Goal: Task Accomplishment & Management: Complete application form

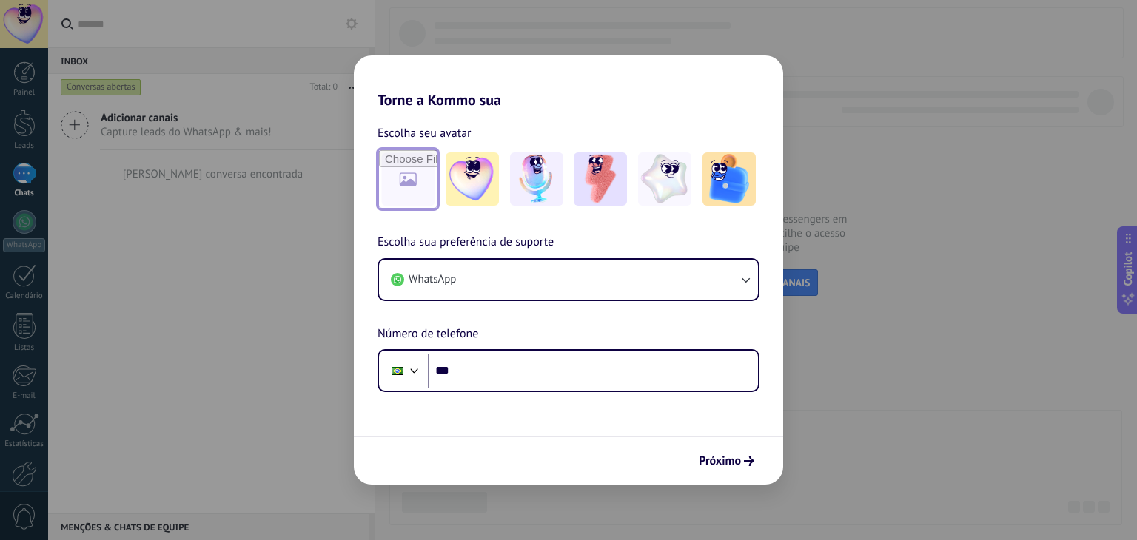
click at [397, 178] on input "file" at bounding box center [408, 179] width 58 height 58
type input "**********"
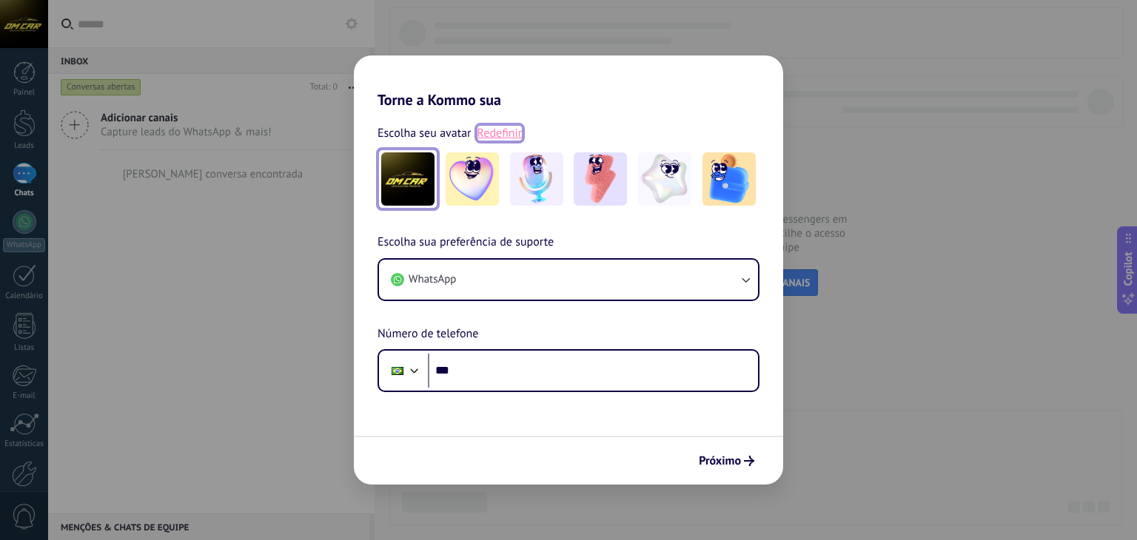
click at [489, 133] on link "Redefinir" at bounding box center [500, 133] width 45 height 15
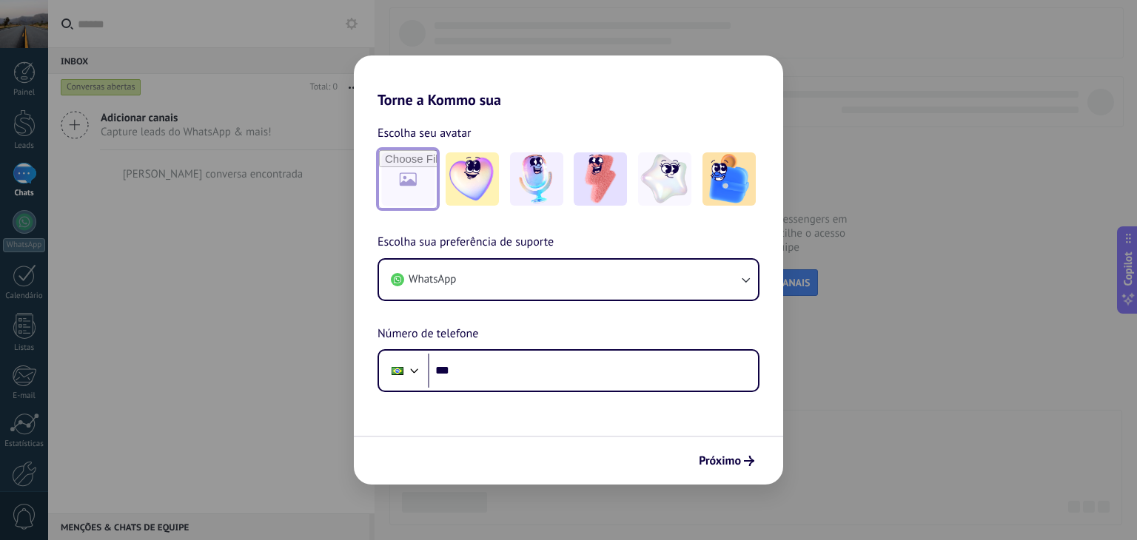
click at [422, 175] on input "file" at bounding box center [408, 179] width 58 height 58
type input "**********"
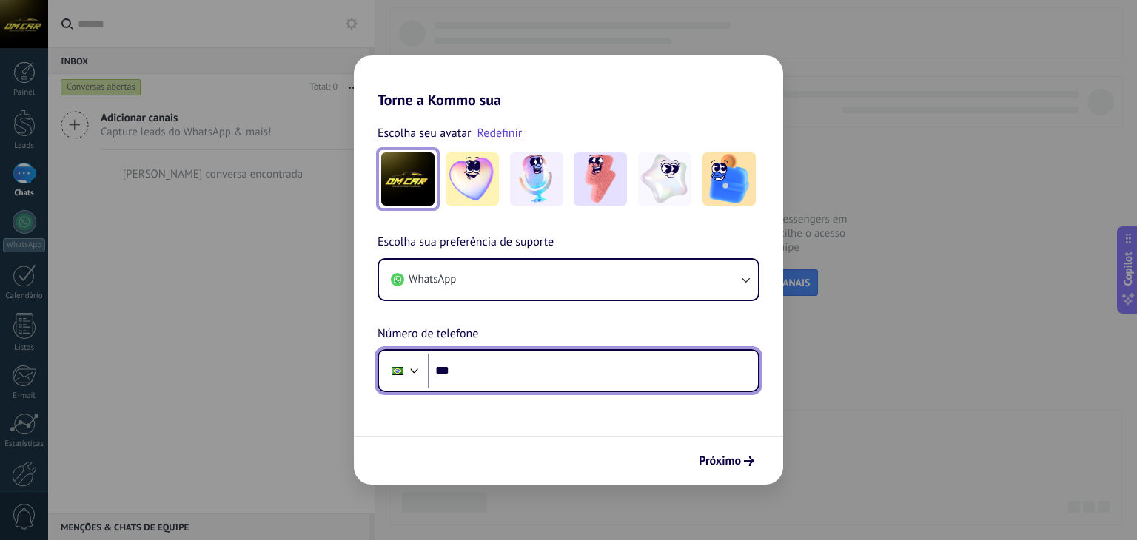
click at [480, 368] on input "***" at bounding box center [593, 371] width 330 height 34
type input "**********"
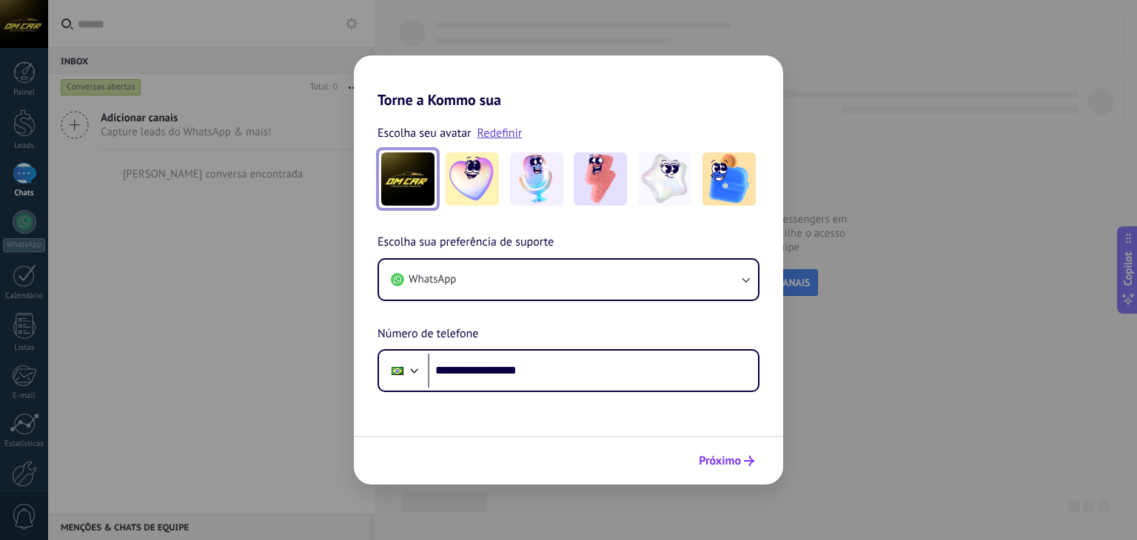
click at [724, 469] on button "Próximo" at bounding box center [726, 461] width 69 height 25
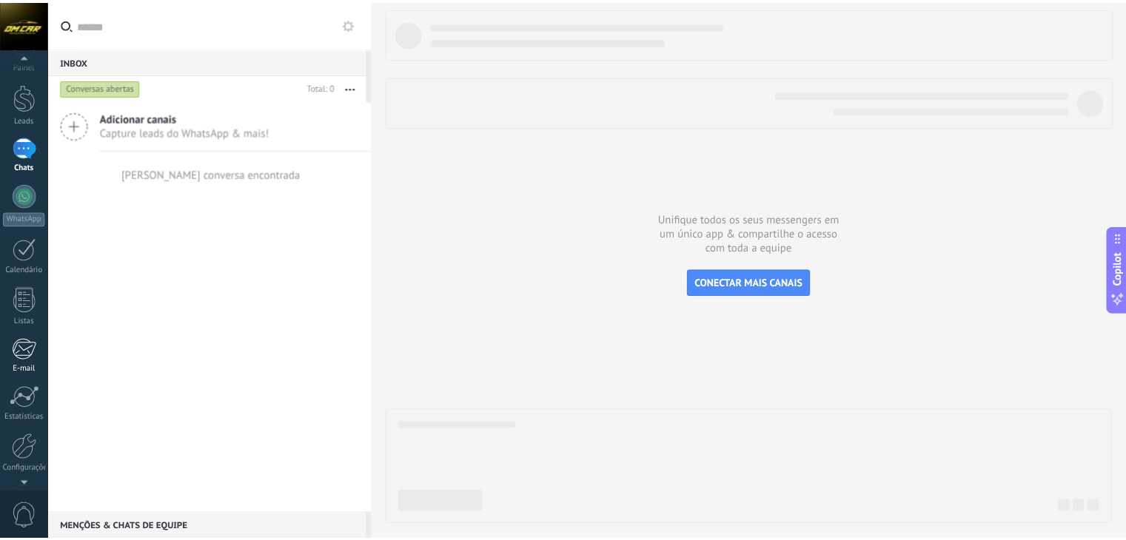
scroll to position [75, 0]
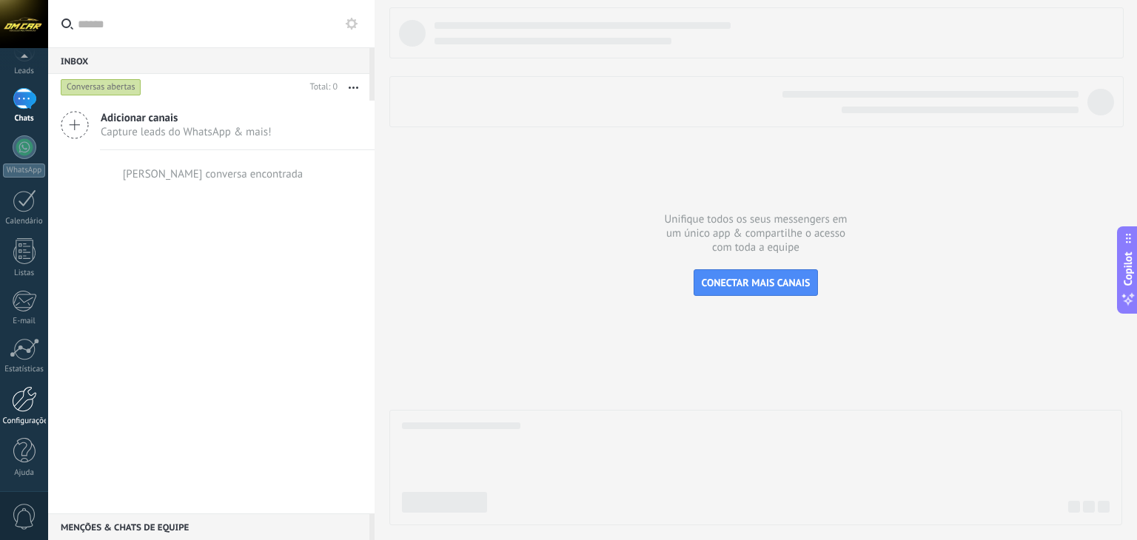
click at [34, 399] on div at bounding box center [24, 399] width 25 height 26
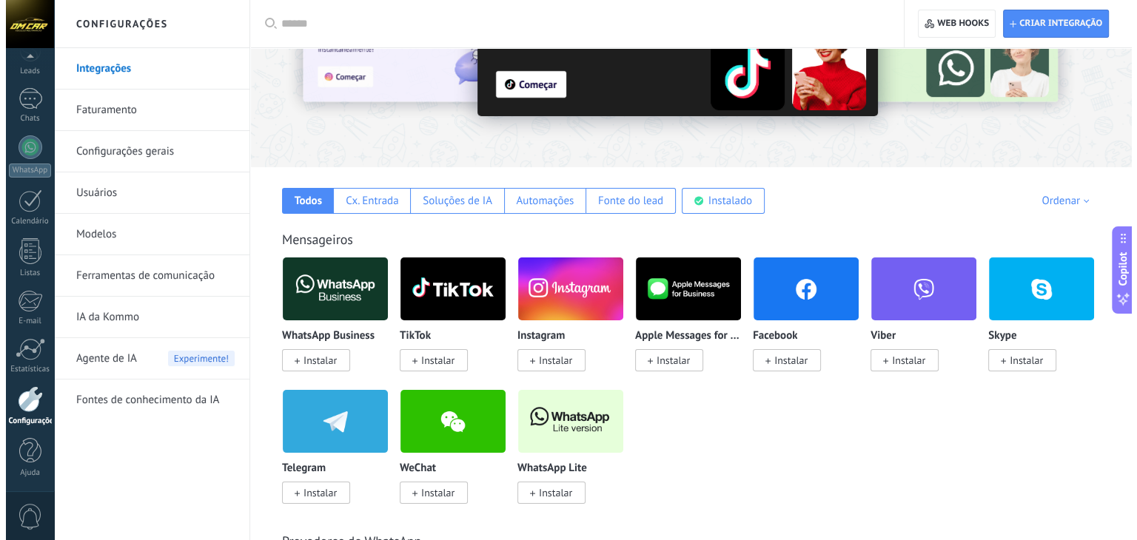
scroll to position [148, 0]
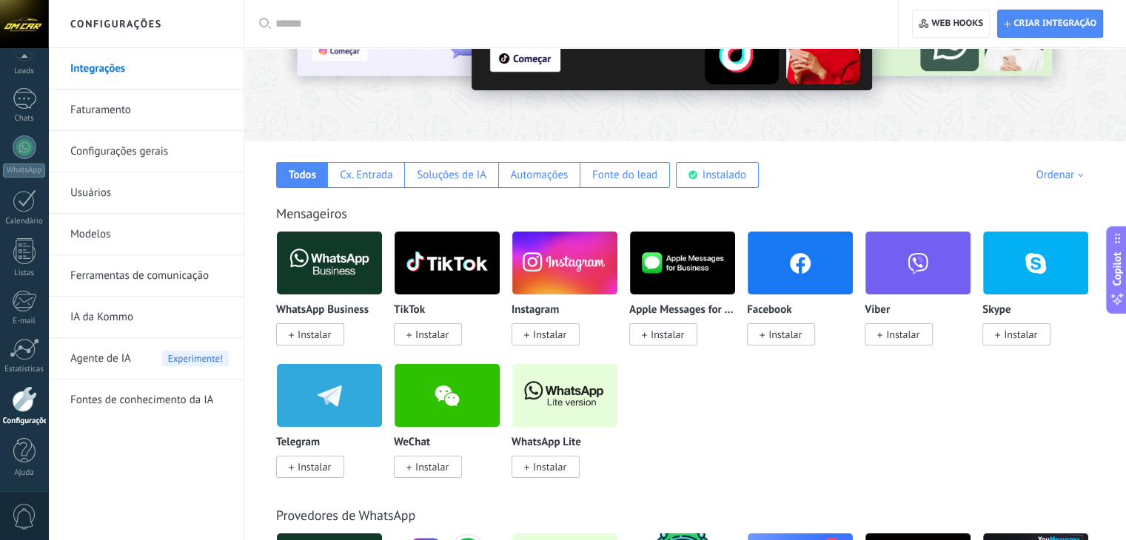
click at [544, 412] on img at bounding box center [564, 396] width 105 height 72
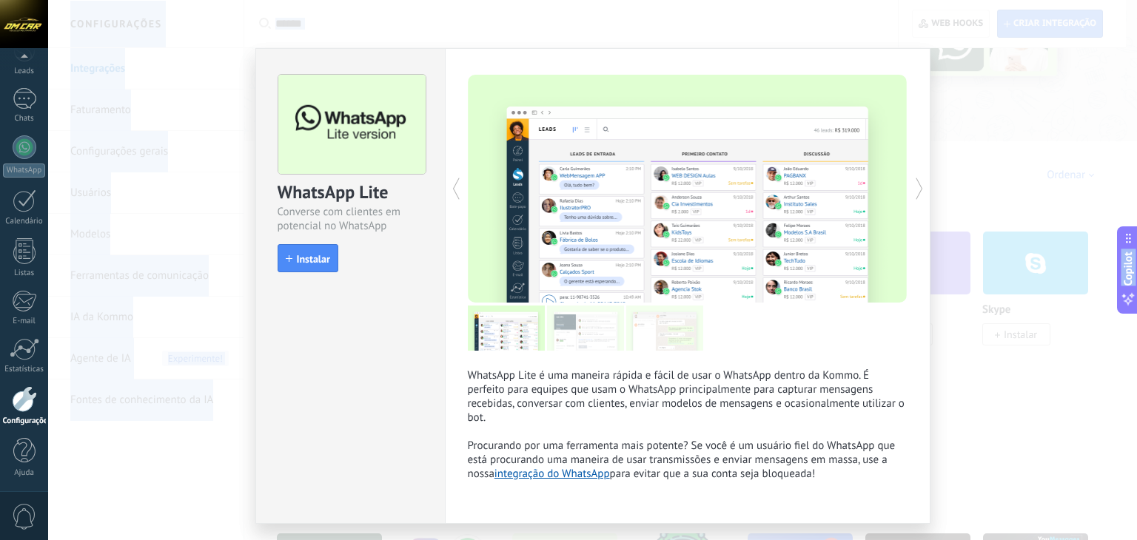
click at [544, 392] on body ".abecls-1,.abecls-2{fill-rule:evenodd}.abecls-2{fill:#fff} .abhcls-1{fill:none}…" at bounding box center [568, 122] width 1137 height 540
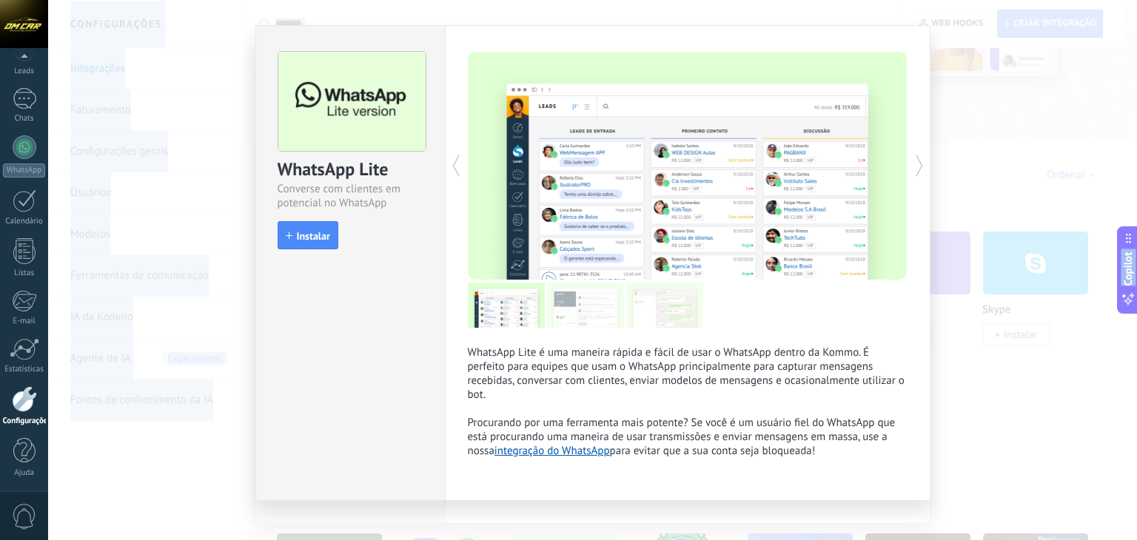
scroll to position [40, 0]
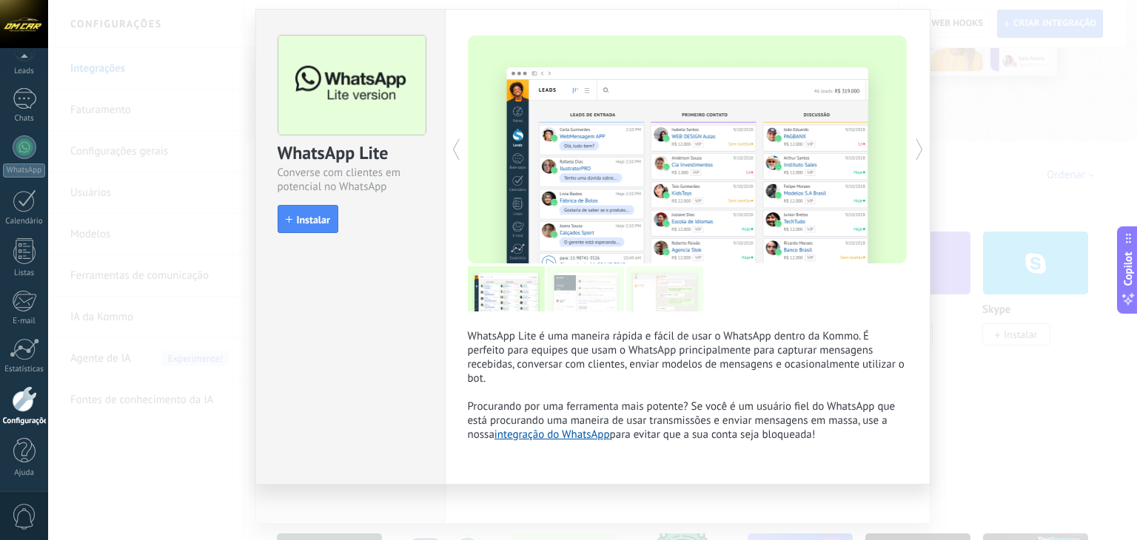
click at [1060, 401] on div "WhatsApp Lite Converse com clientes em potencial no WhatsApp install Instalar W…" at bounding box center [592, 270] width 1089 height 540
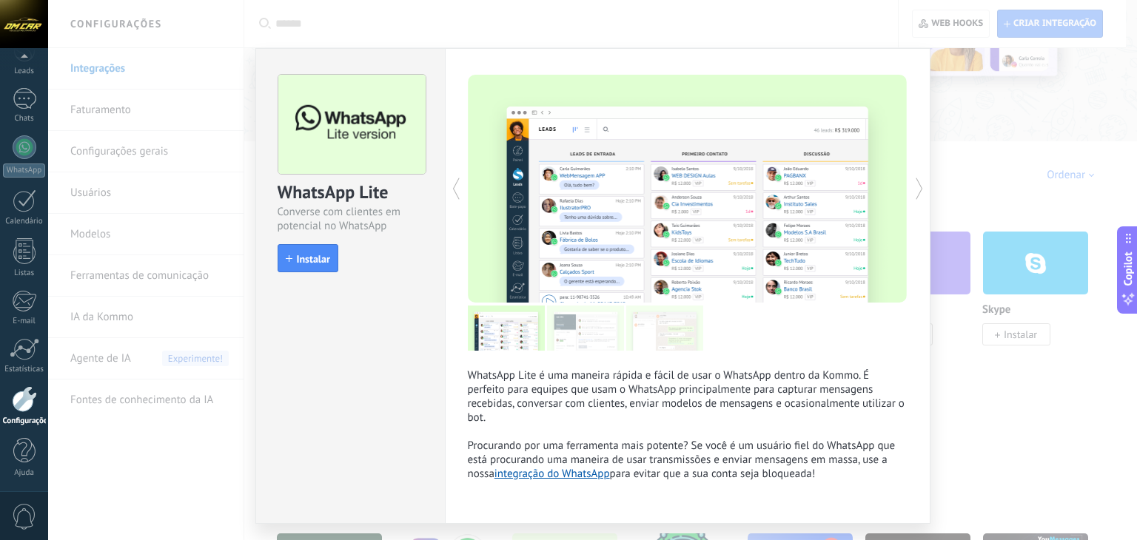
scroll to position [0, 0]
click at [421, 9] on div "WhatsApp Lite Converse com clientes em potencial no WhatsApp install Instalar W…" at bounding box center [592, 270] width 1089 height 540
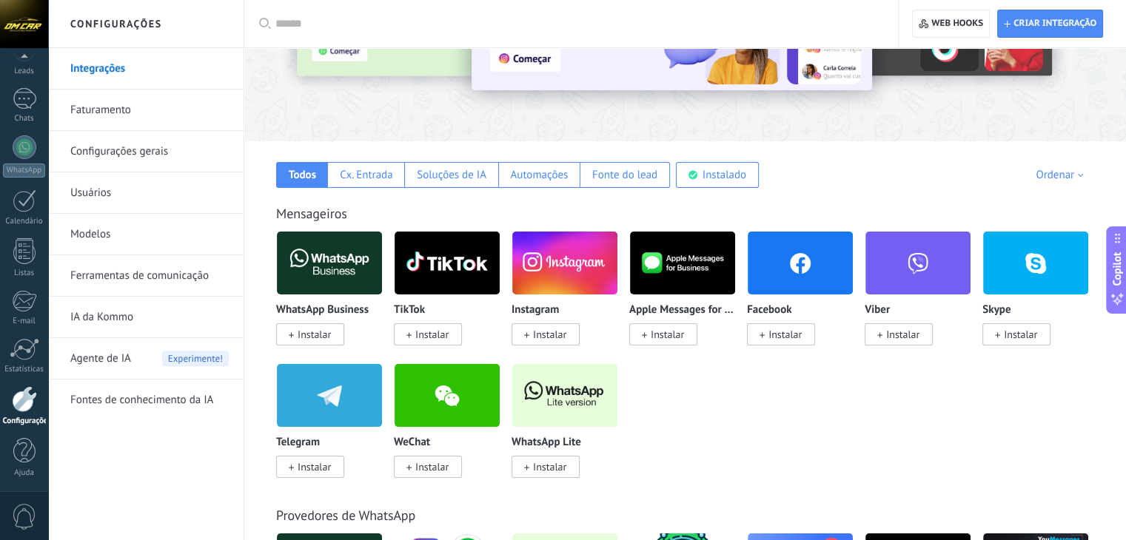
click at [326, 275] on img at bounding box center [329, 263] width 105 height 72
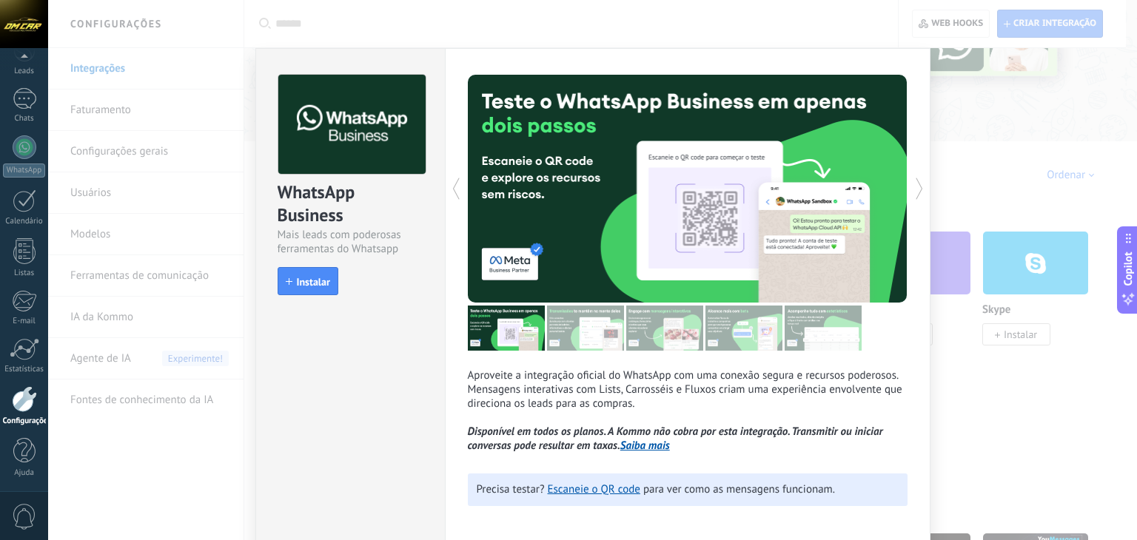
click at [1002, 369] on div "WhatsApp Business Mais leads com poderosas ferramentas do Whatsapp install Inst…" at bounding box center [592, 270] width 1089 height 540
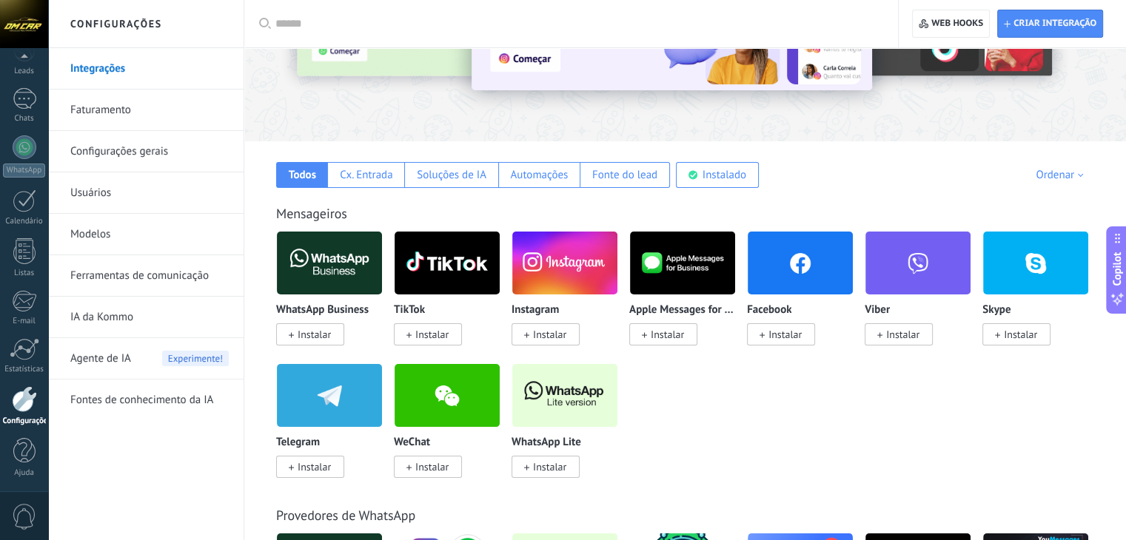
click at [557, 406] on img at bounding box center [564, 396] width 105 height 72
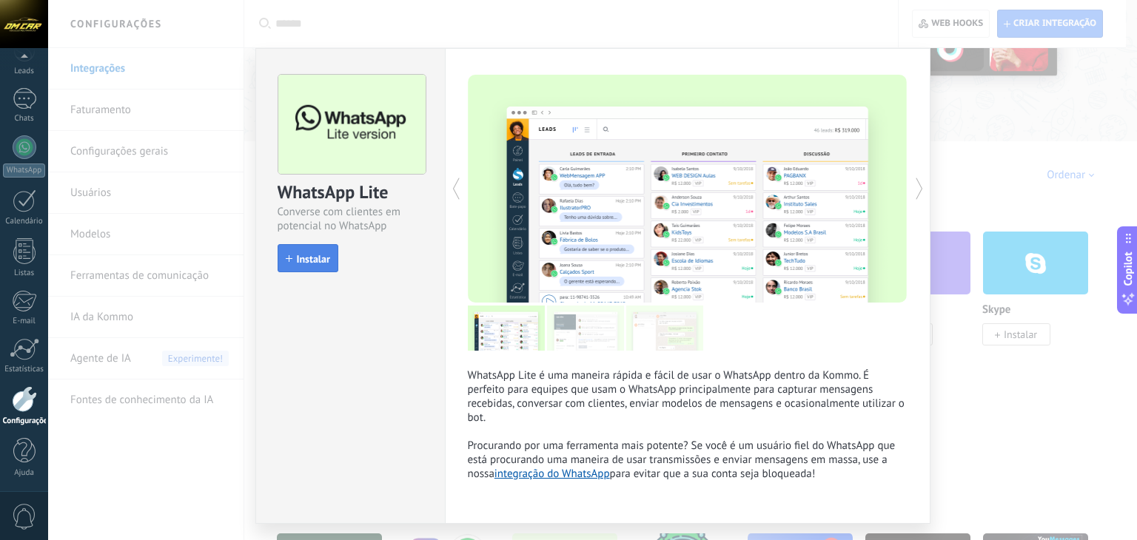
click at [290, 252] on button "Instalar" at bounding box center [308, 258] width 61 height 28
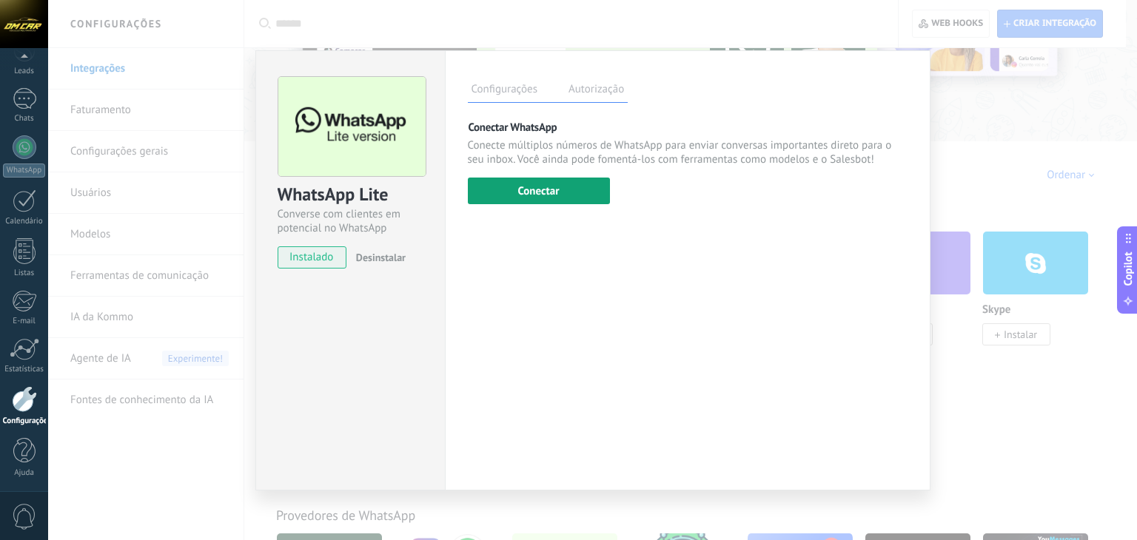
click at [533, 186] on button "Conectar" at bounding box center [539, 191] width 142 height 27
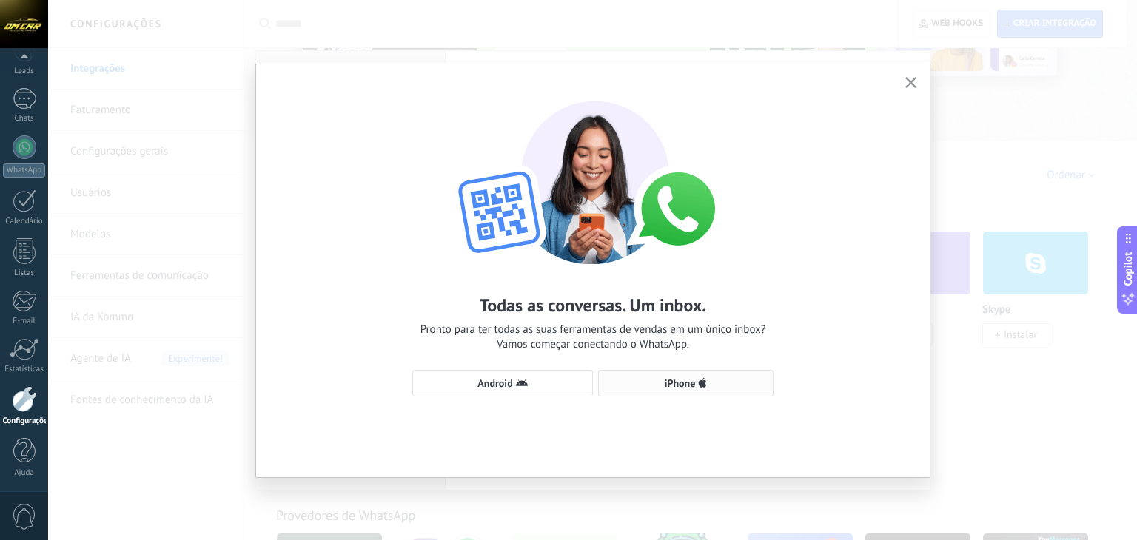
click at [709, 379] on span "iPhone" at bounding box center [685, 384] width 159 height 12
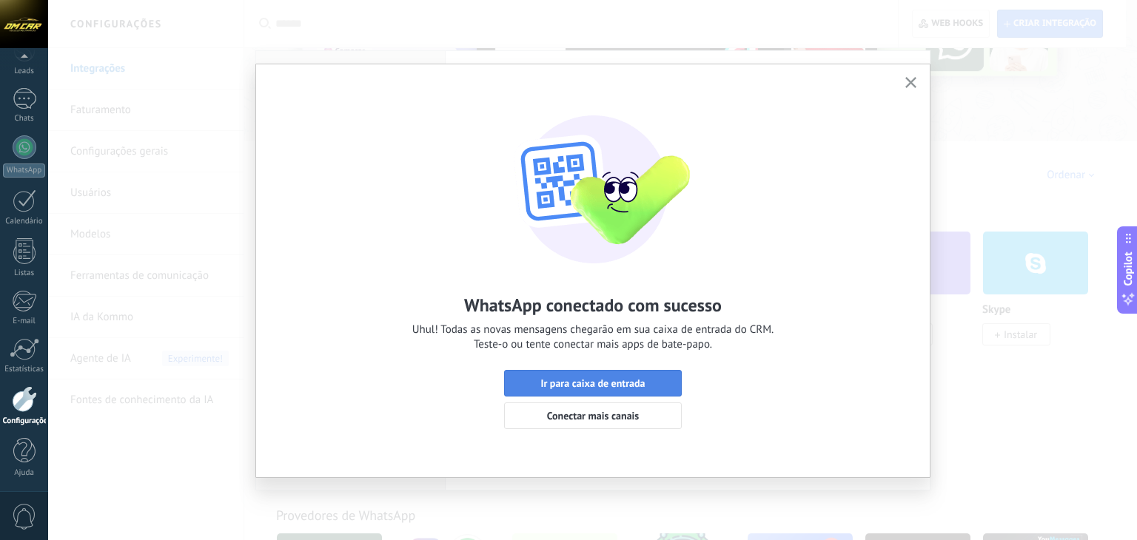
click at [652, 383] on span "Ir para caixa de entrada" at bounding box center [592, 383] width 161 height 10
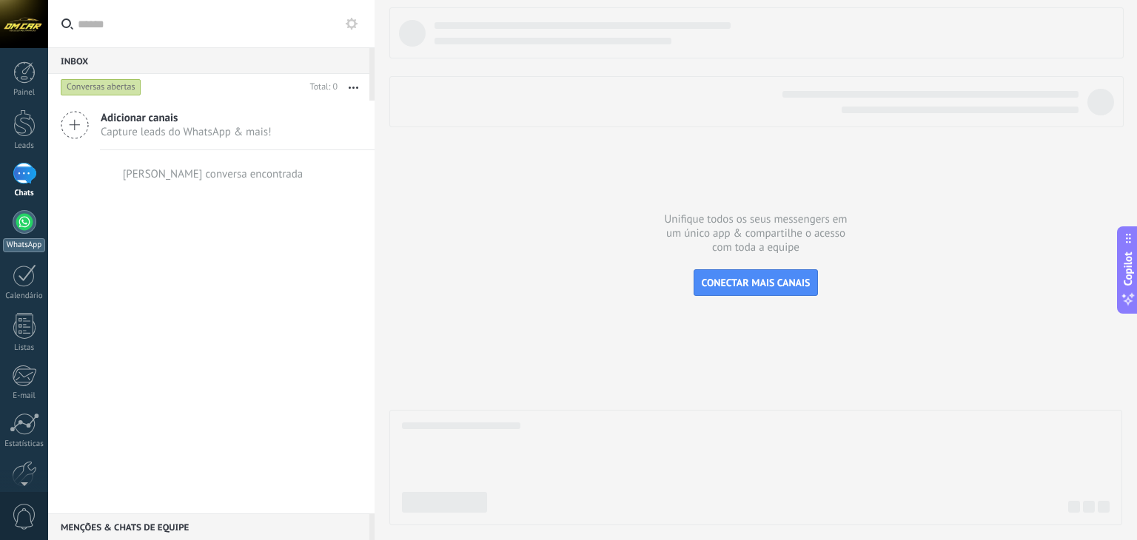
click at [26, 223] on div at bounding box center [25, 222] width 24 height 24
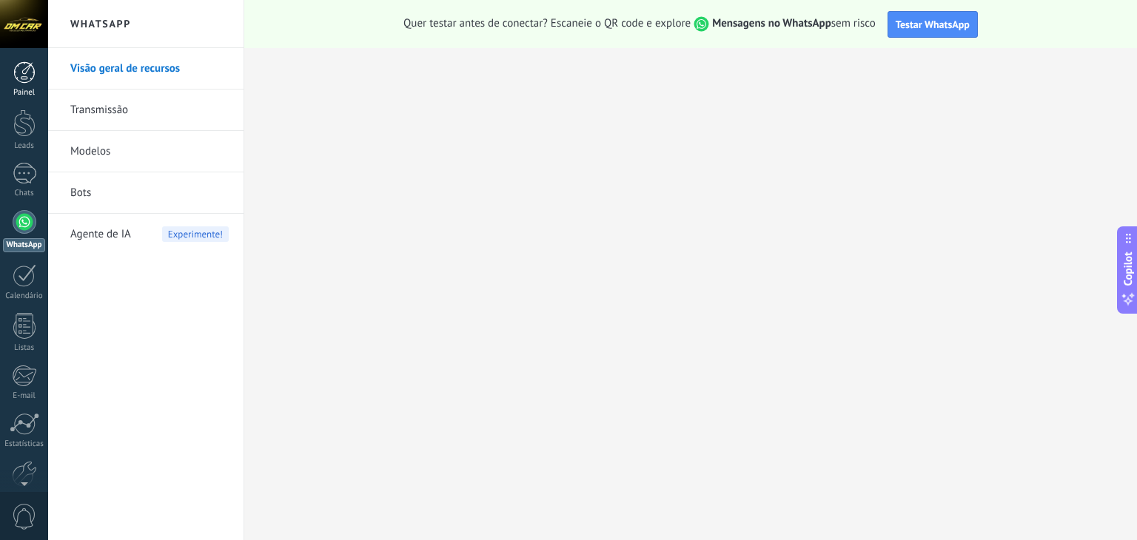
click at [27, 76] on div at bounding box center [24, 72] width 22 height 22
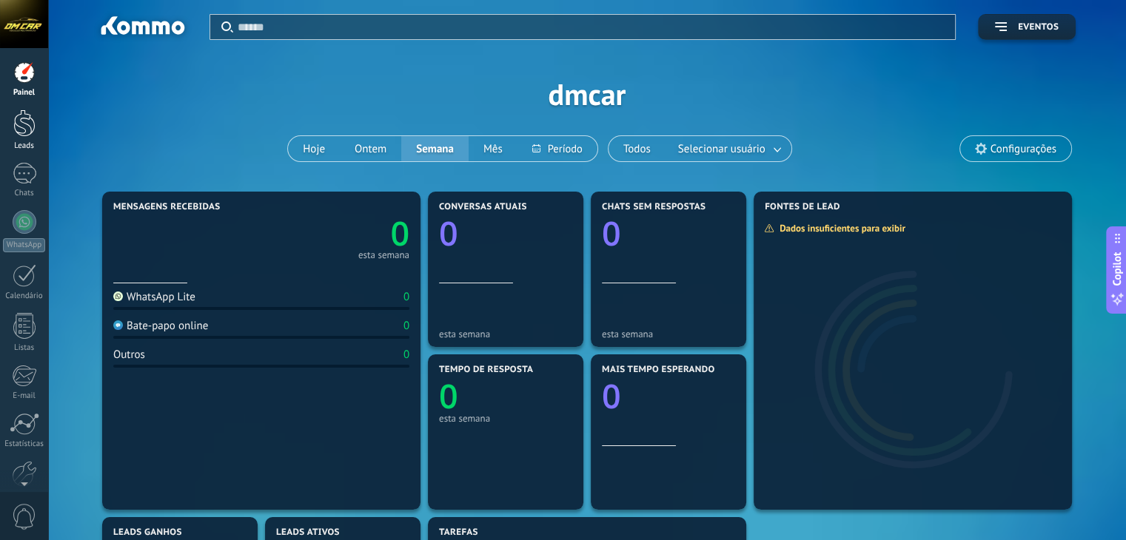
click at [17, 118] on div at bounding box center [24, 123] width 22 height 27
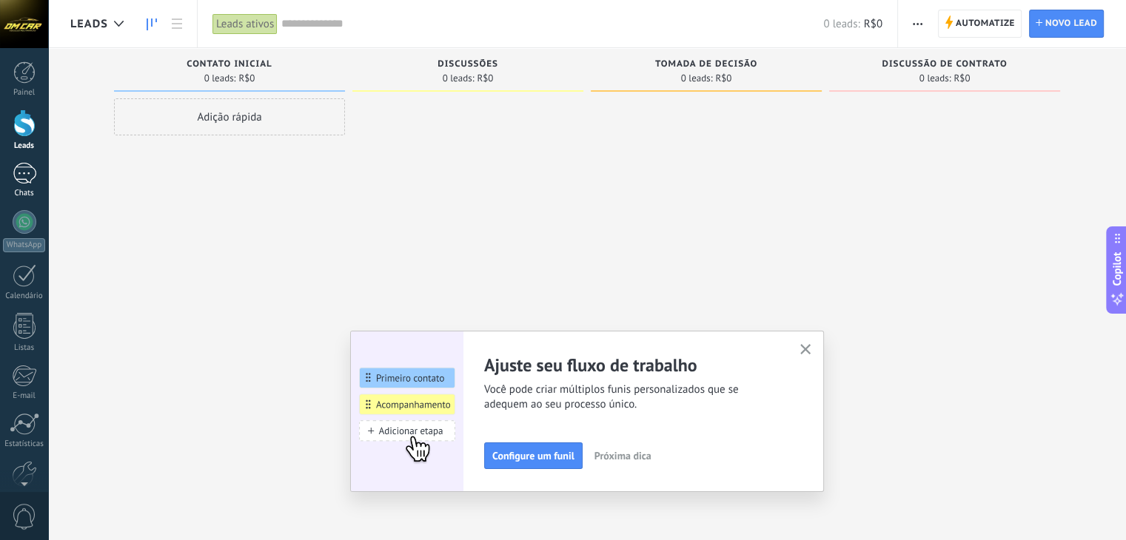
click at [26, 177] on div at bounding box center [25, 173] width 24 height 21
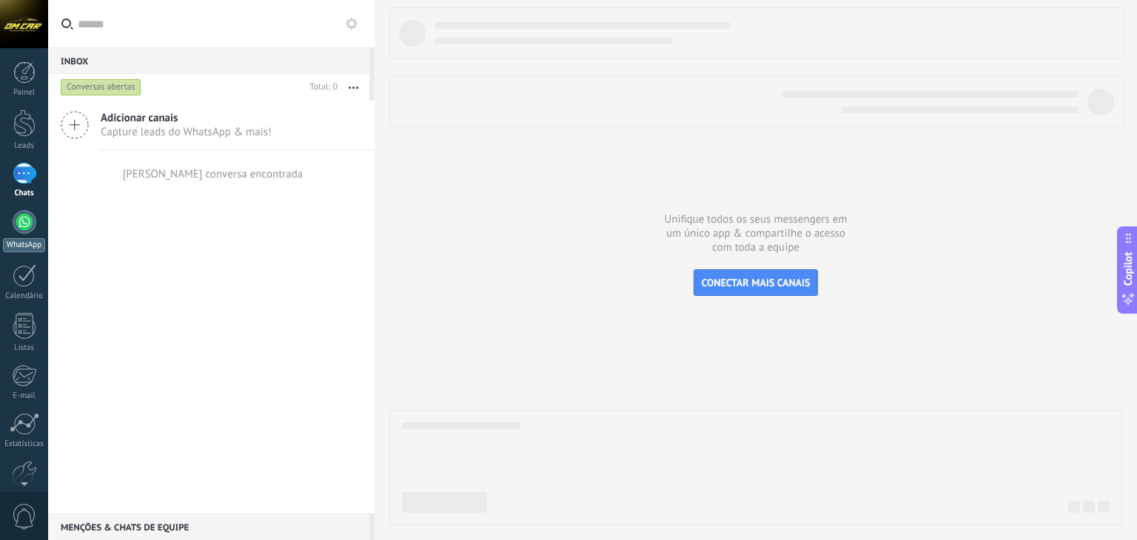
click at [24, 248] on div "WhatsApp" at bounding box center [24, 245] width 42 height 14
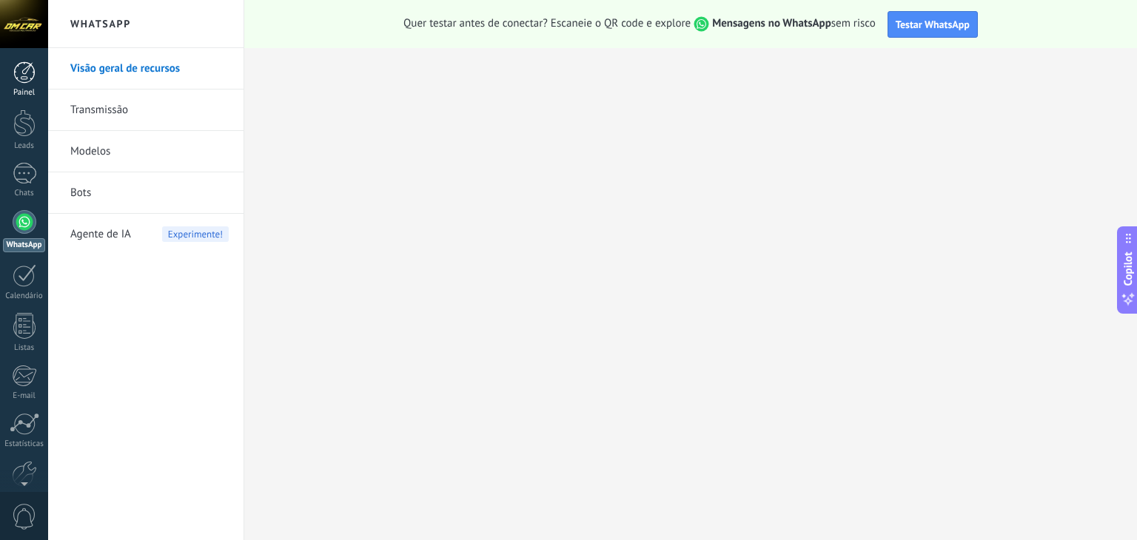
click at [15, 84] on link "Painel" at bounding box center [24, 79] width 48 height 36
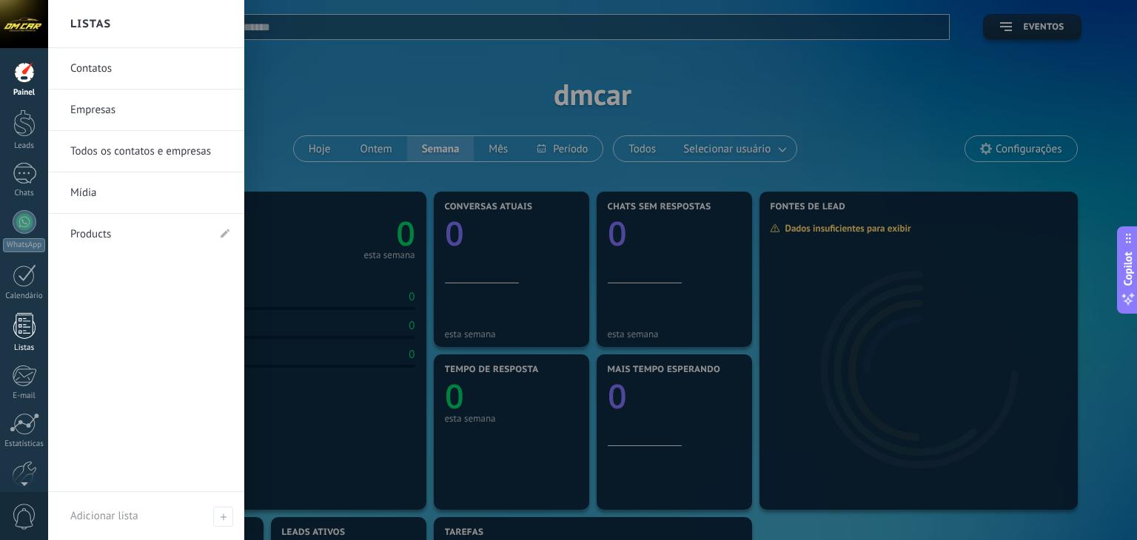
click at [27, 329] on div at bounding box center [24, 326] width 22 height 26
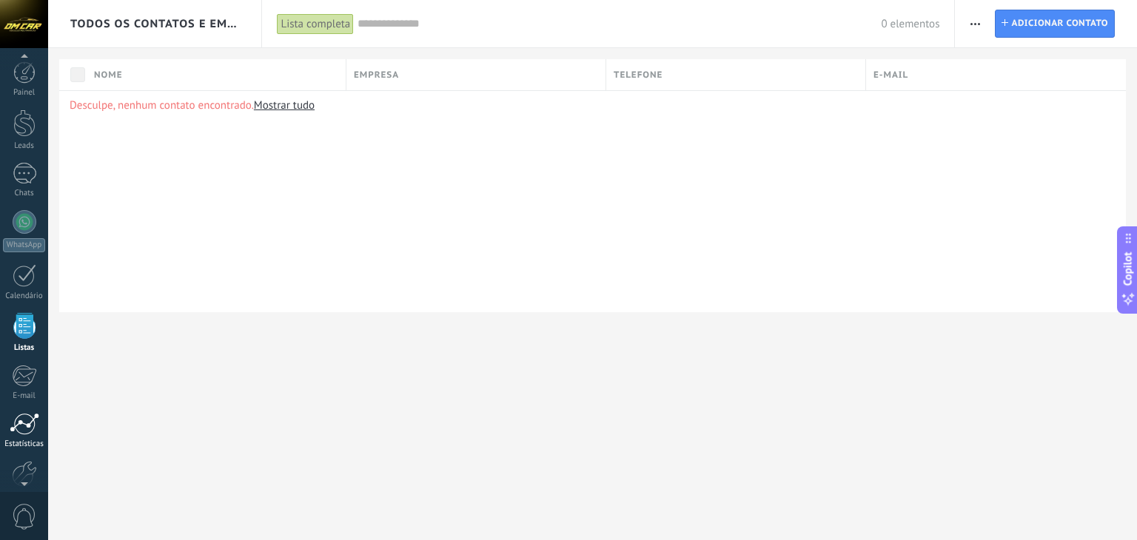
scroll to position [38, 0]
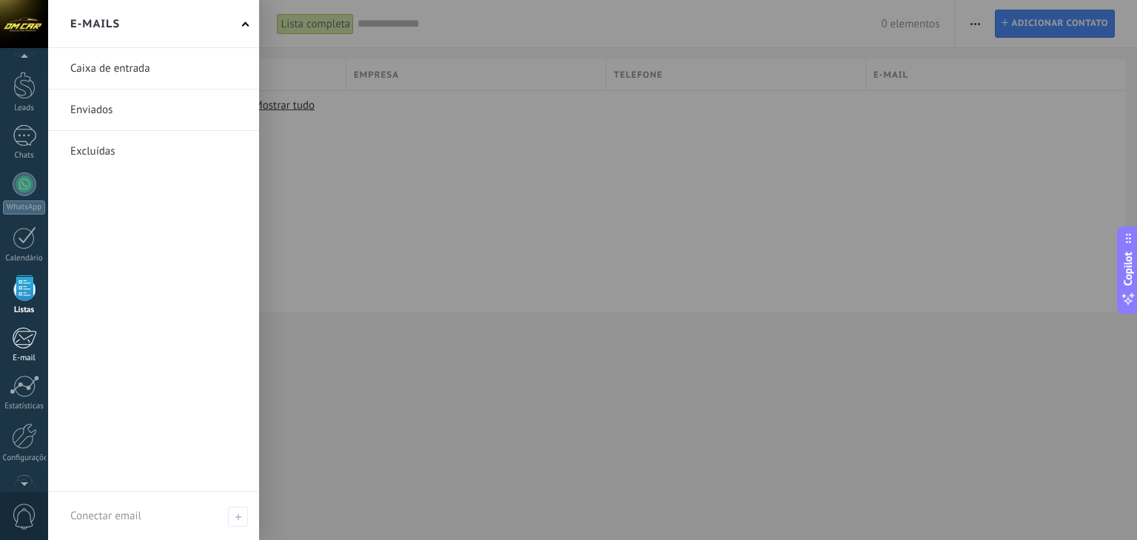
click at [25, 338] on div at bounding box center [24, 338] width 24 height 22
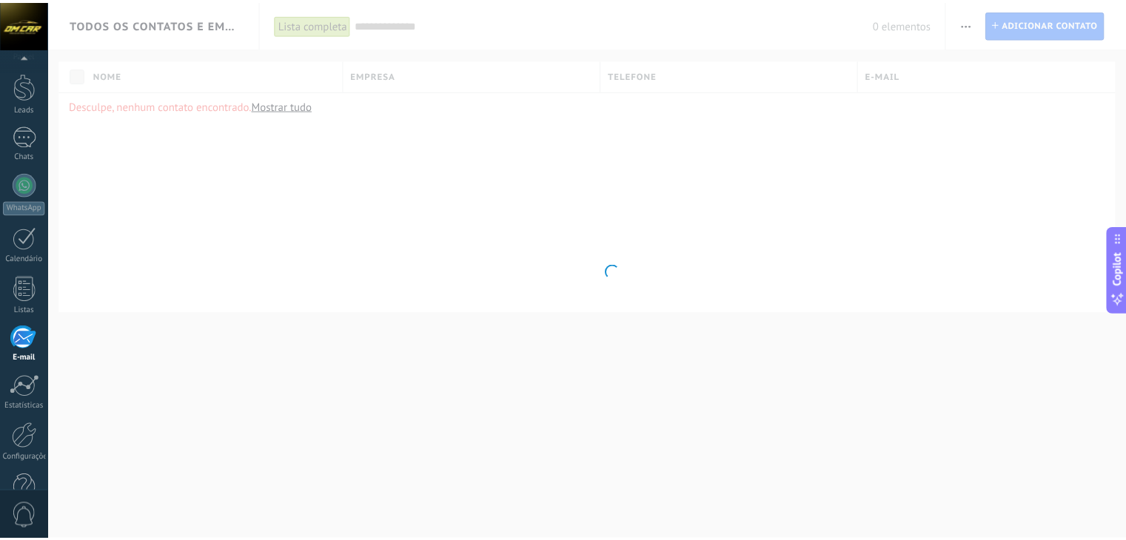
scroll to position [75, 0]
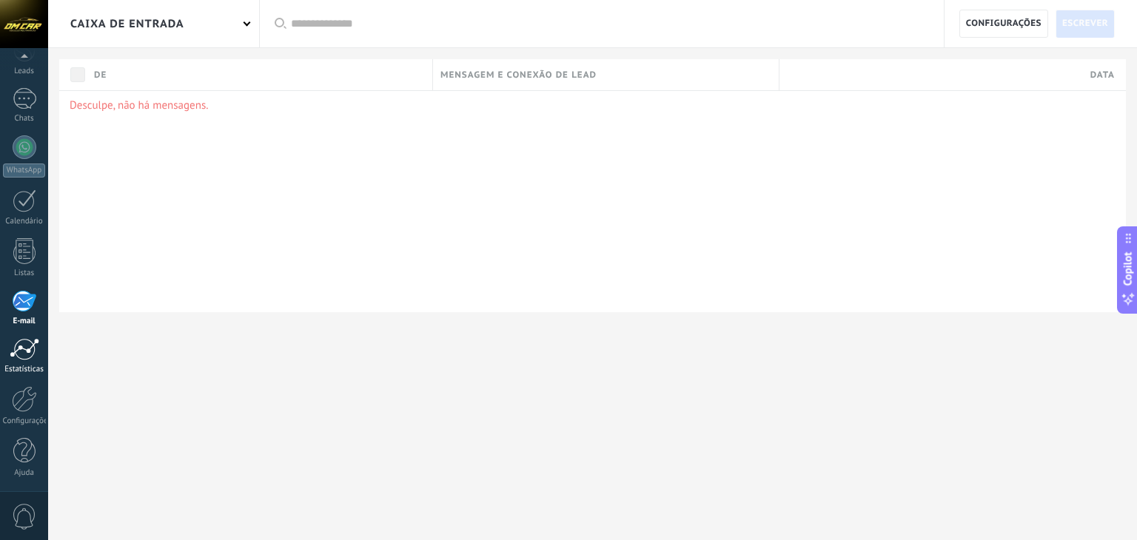
click at [21, 356] on div at bounding box center [25, 349] width 30 height 22
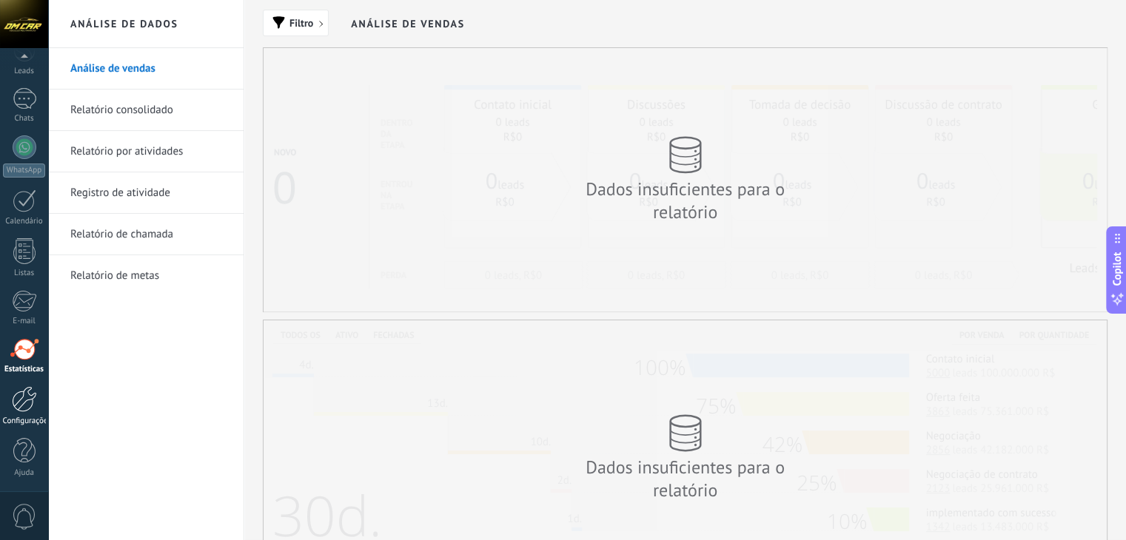
click at [28, 404] on div at bounding box center [24, 399] width 25 height 26
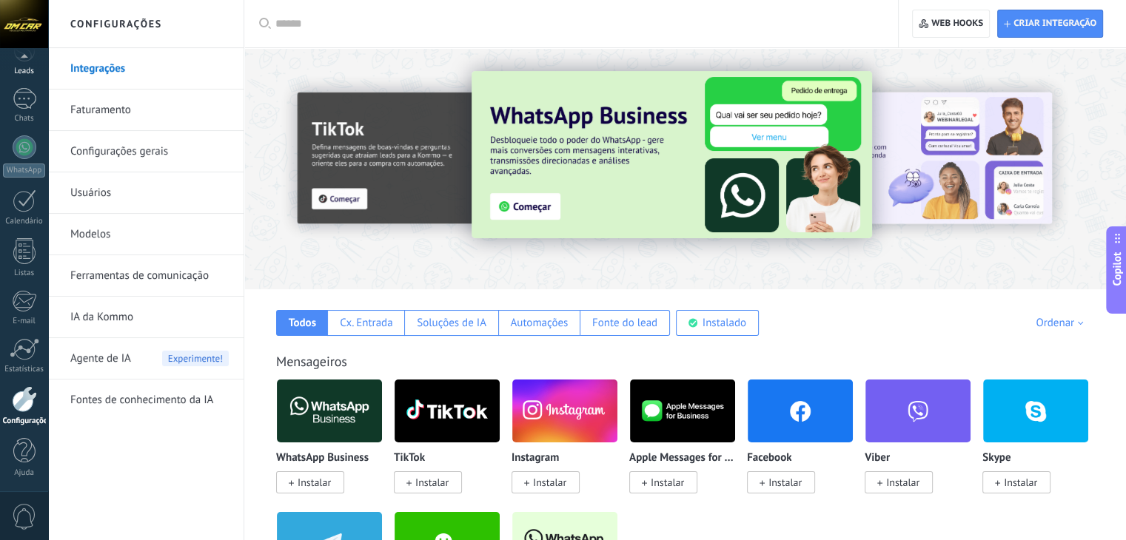
click at [19, 75] on div "Leads" at bounding box center [24, 72] width 43 height 10
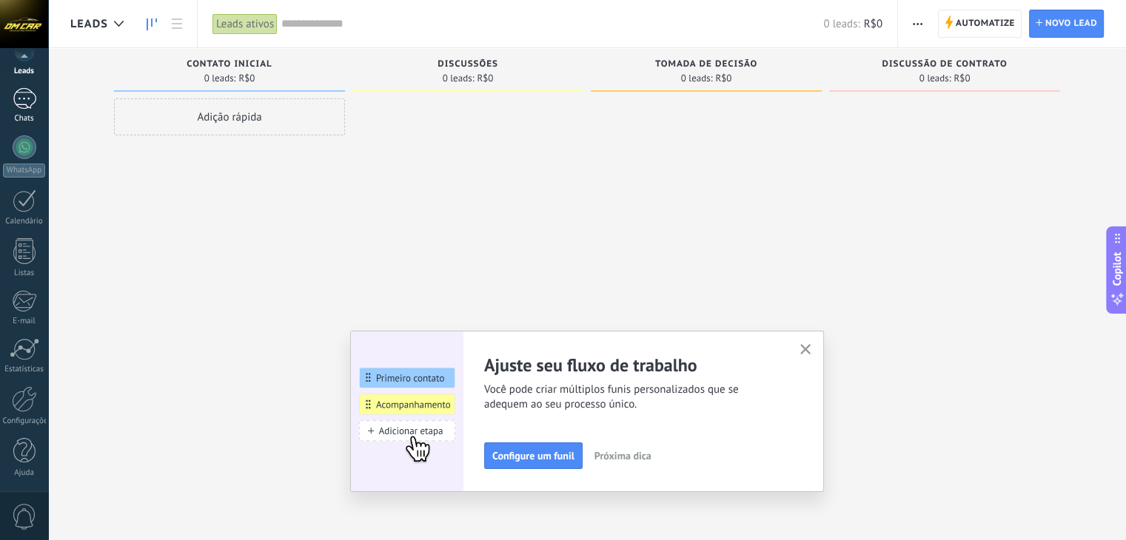
click at [21, 93] on div at bounding box center [25, 98] width 24 height 21
